Goal: Information Seeking & Learning: Check status

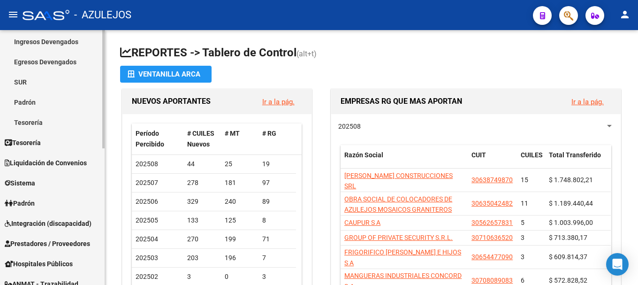
scroll to position [94, 0]
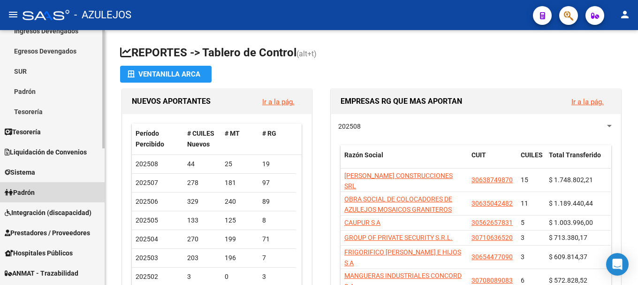
click at [57, 196] on link "Padrón" at bounding box center [52, 192] width 105 height 20
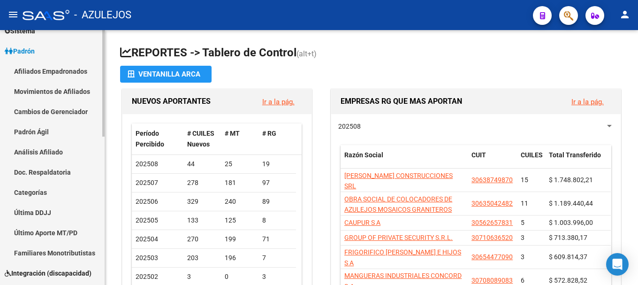
click at [66, 150] on link "Análisis Afiliado" at bounding box center [52, 152] width 105 height 20
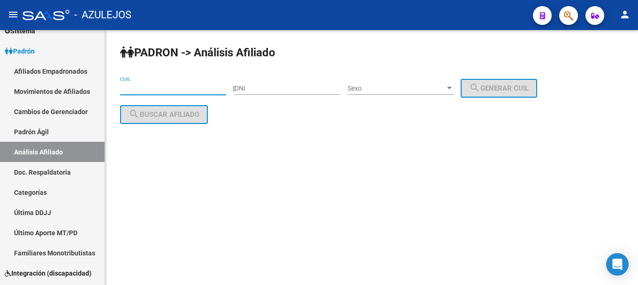
paste input "20-95823882-8"
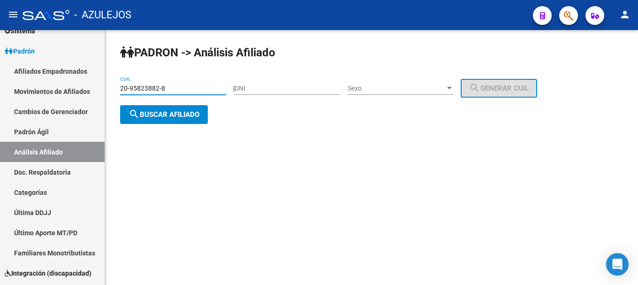
type input "20-95823882-8"
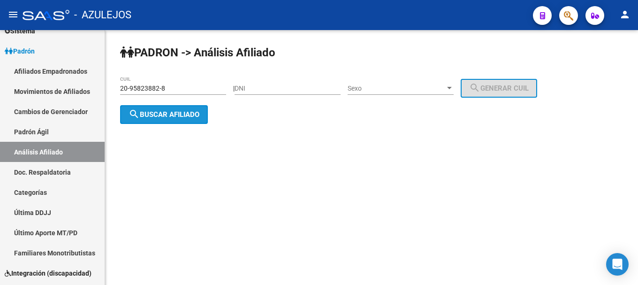
click at [144, 114] on span "search Buscar afiliado" at bounding box center [164, 114] width 71 height 8
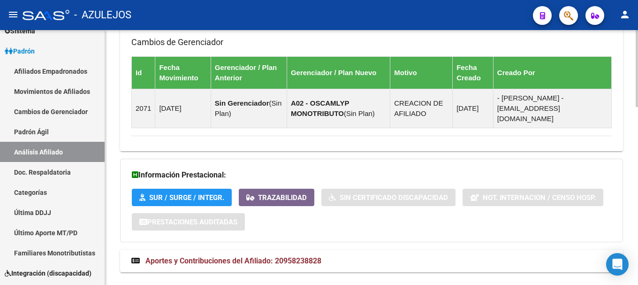
scroll to position [586, 0]
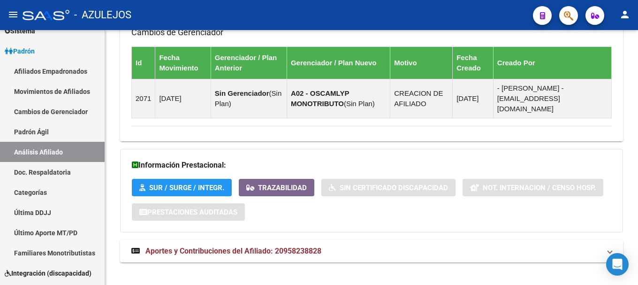
drag, startPoint x: 235, startPoint y: 264, endPoint x: 190, endPoint y: 286, distance: 50.8
drag, startPoint x: 190, startPoint y: 286, endPoint x: 170, endPoint y: 258, distance: 34.0
click at [173, 246] on span "Aportes y Contribuciones del Afiliado: 20958238828" at bounding box center [233, 250] width 176 height 9
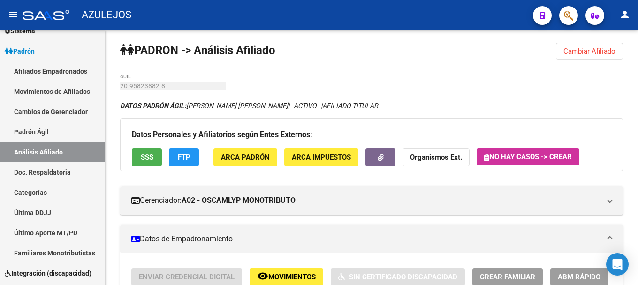
scroll to position [0, 0]
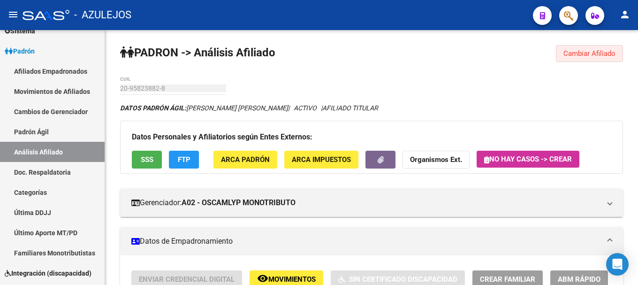
click at [568, 53] on span "Cambiar Afiliado" at bounding box center [589, 53] width 52 height 8
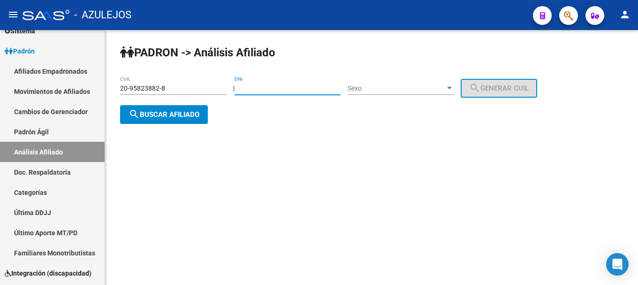
click at [277, 87] on input "DNI" at bounding box center [288, 88] width 106 height 8
type input "34871293"
click at [454, 88] on div at bounding box center [449, 88] width 8 height 8
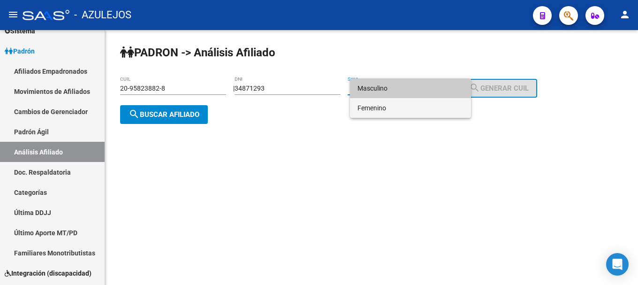
click at [423, 113] on span "Femenino" at bounding box center [410, 108] width 106 height 20
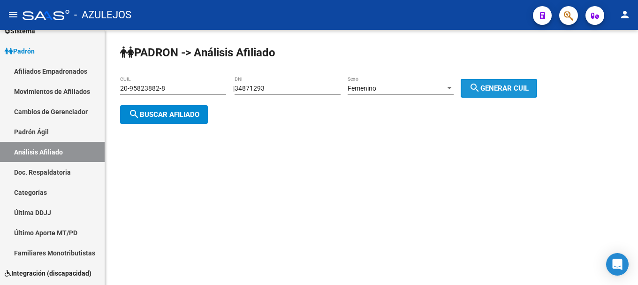
click at [511, 80] on button "search Generar CUIL" at bounding box center [499, 88] width 76 height 19
type input "23-34871293-4"
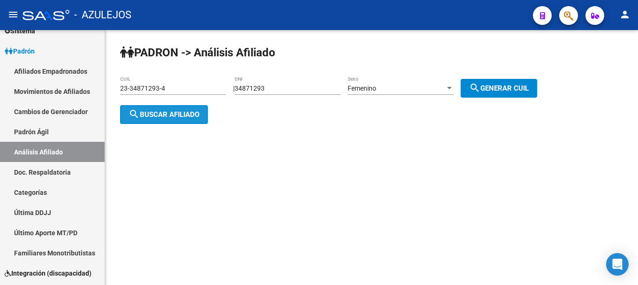
click at [199, 111] on span "search Buscar afiliado" at bounding box center [164, 114] width 71 height 8
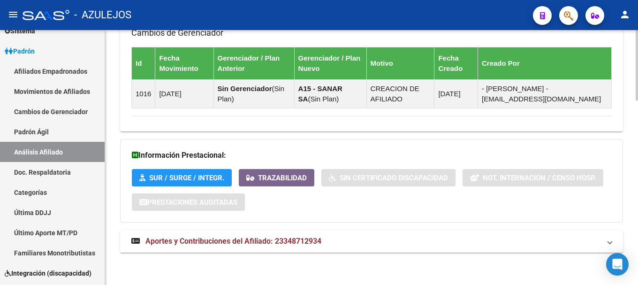
scroll to position [666, 0]
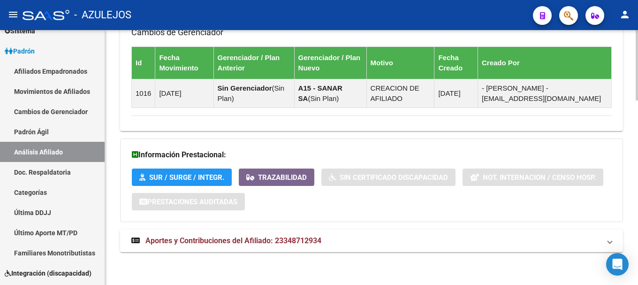
click at [210, 242] on span "Aportes y Contribuciones del Afiliado: 23348712934" at bounding box center [233, 240] width 176 height 9
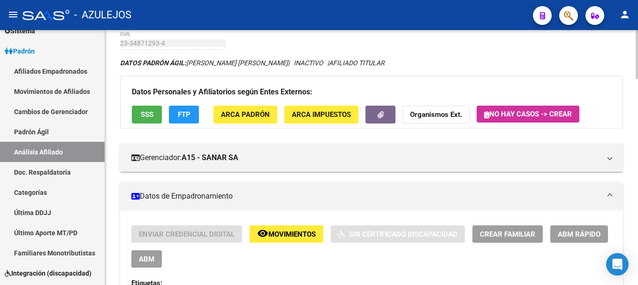
scroll to position [0, 0]
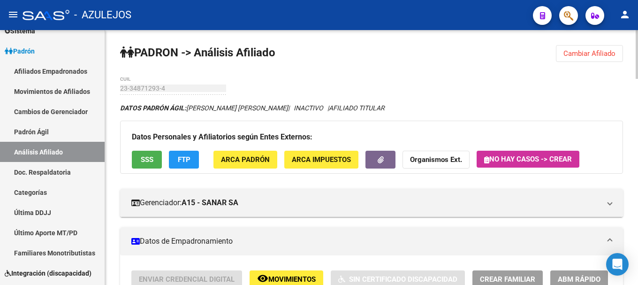
click at [610, 54] on span "Cambiar Afiliado" at bounding box center [589, 53] width 52 height 8
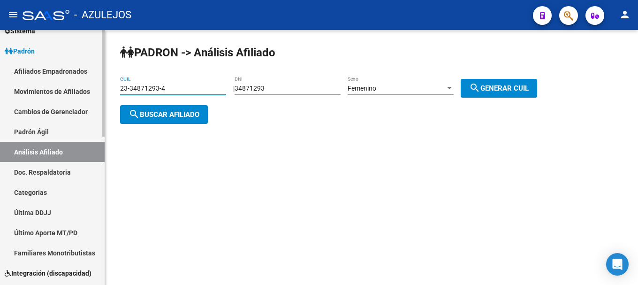
drag, startPoint x: 175, startPoint y: 91, endPoint x: 71, endPoint y: 100, distance: 104.0
click at [71, 100] on mat-sidenav-container "Firma Express Reportes Tablero de Control Ingresos Percibidos Análisis de todos…" at bounding box center [319, 157] width 638 height 255
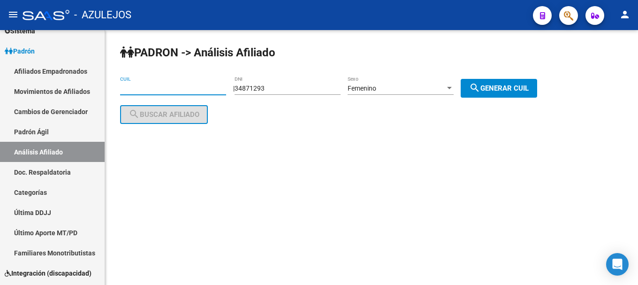
paste input "20-95823882-8"
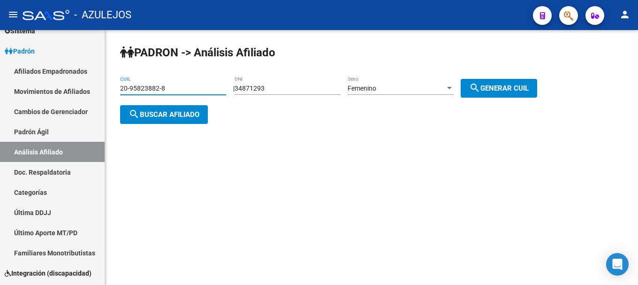
type input "20-95823882-8"
click at [138, 116] on mat-icon "search" at bounding box center [134, 113] width 11 height 11
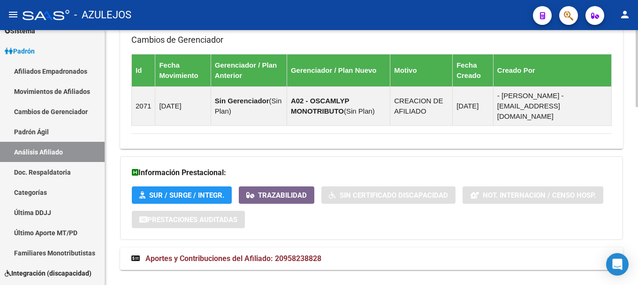
scroll to position [586, 0]
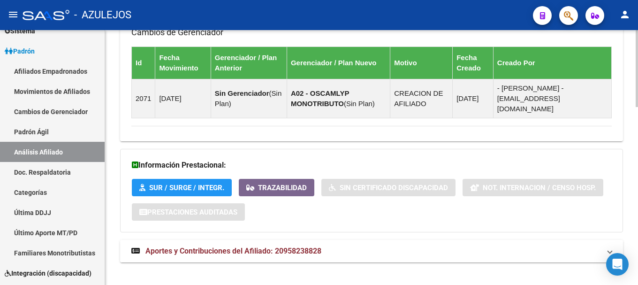
click at [215, 246] on span "Aportes y Contribuciones del Afiliado: 20958238828" at bounding box center [233, 250] width 176 height 9
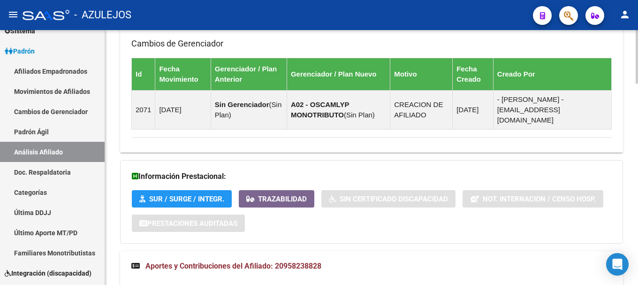
scroll to position [610, 0]
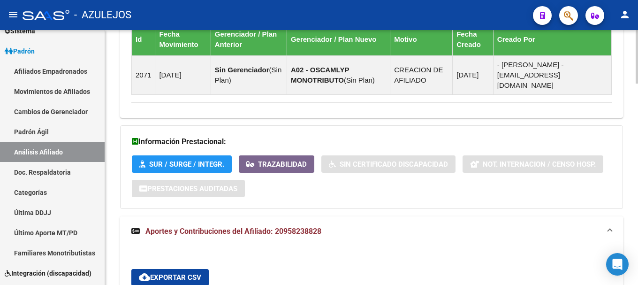
click at [205, 227] on span "Aportes y Contribuciones del Afiliado: 20958238828" at bounding box center [233, 231] width 176 height 9
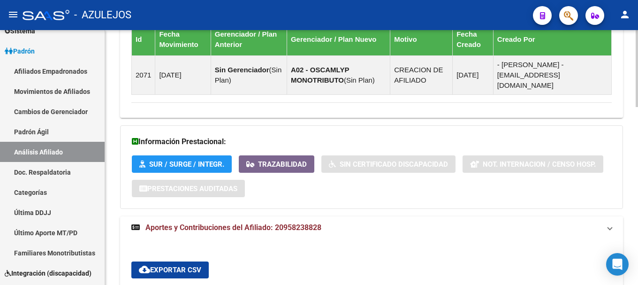
scroll to position [586, 0]
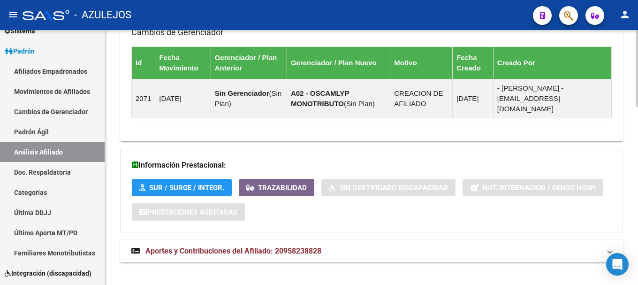
click at [193, 246] on span "Aportes y Contribuciones del Afiliado: 20958238828" at bounding box center [233, 250] width 176 height 9
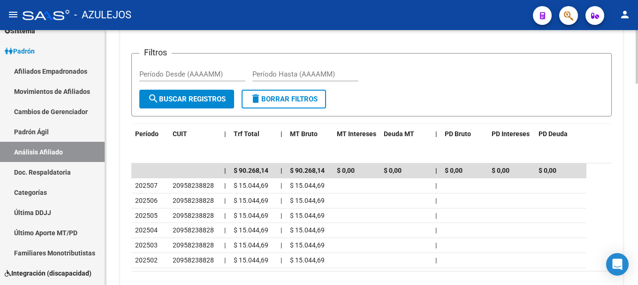
scroll to position [920, 0]
